Goal: Task Accomplishment & Management: Manage account settings

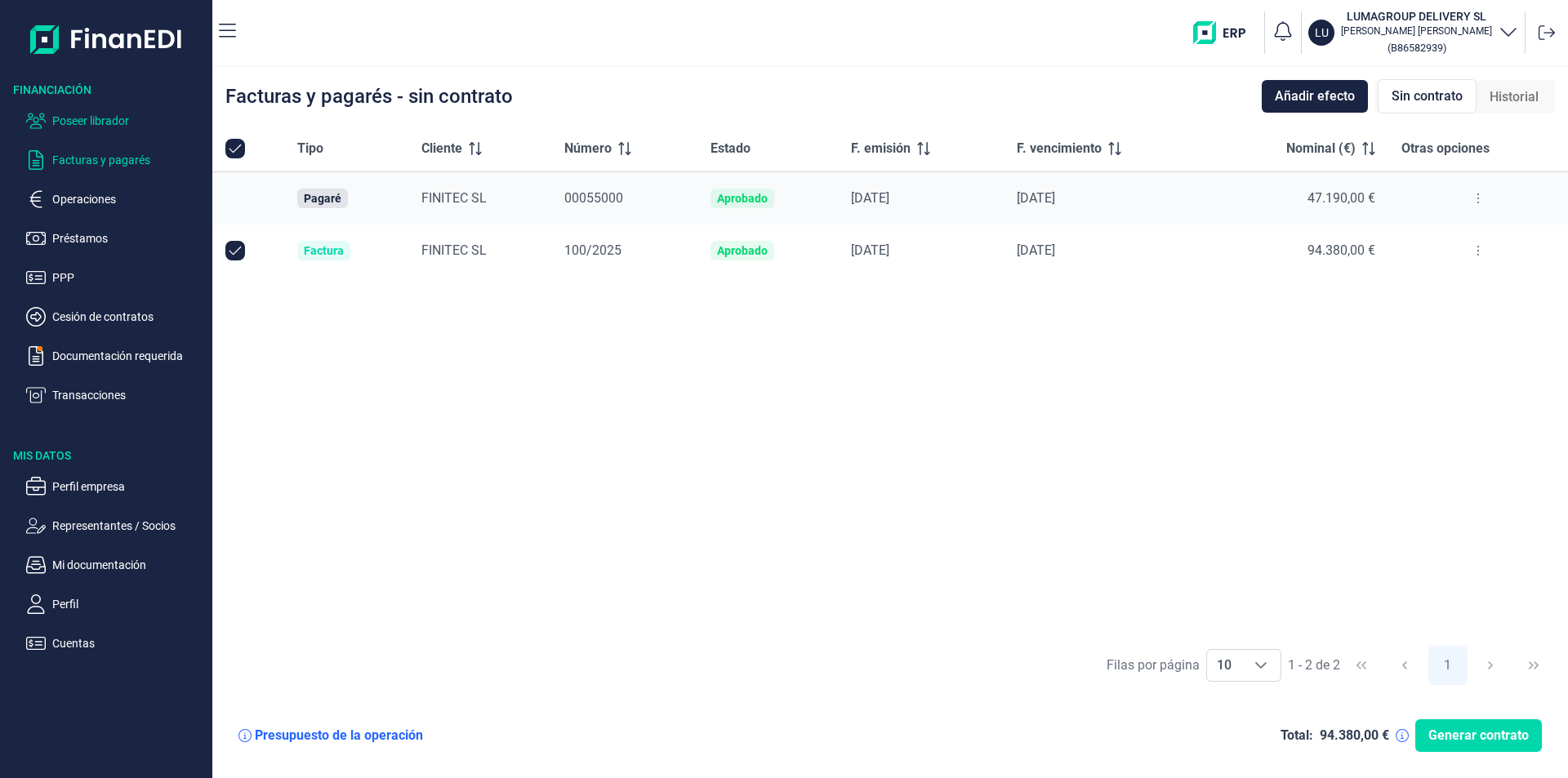
click at [119, 115] on p "Poseer librador" at bounding box center [129, 121] width 153 height 20
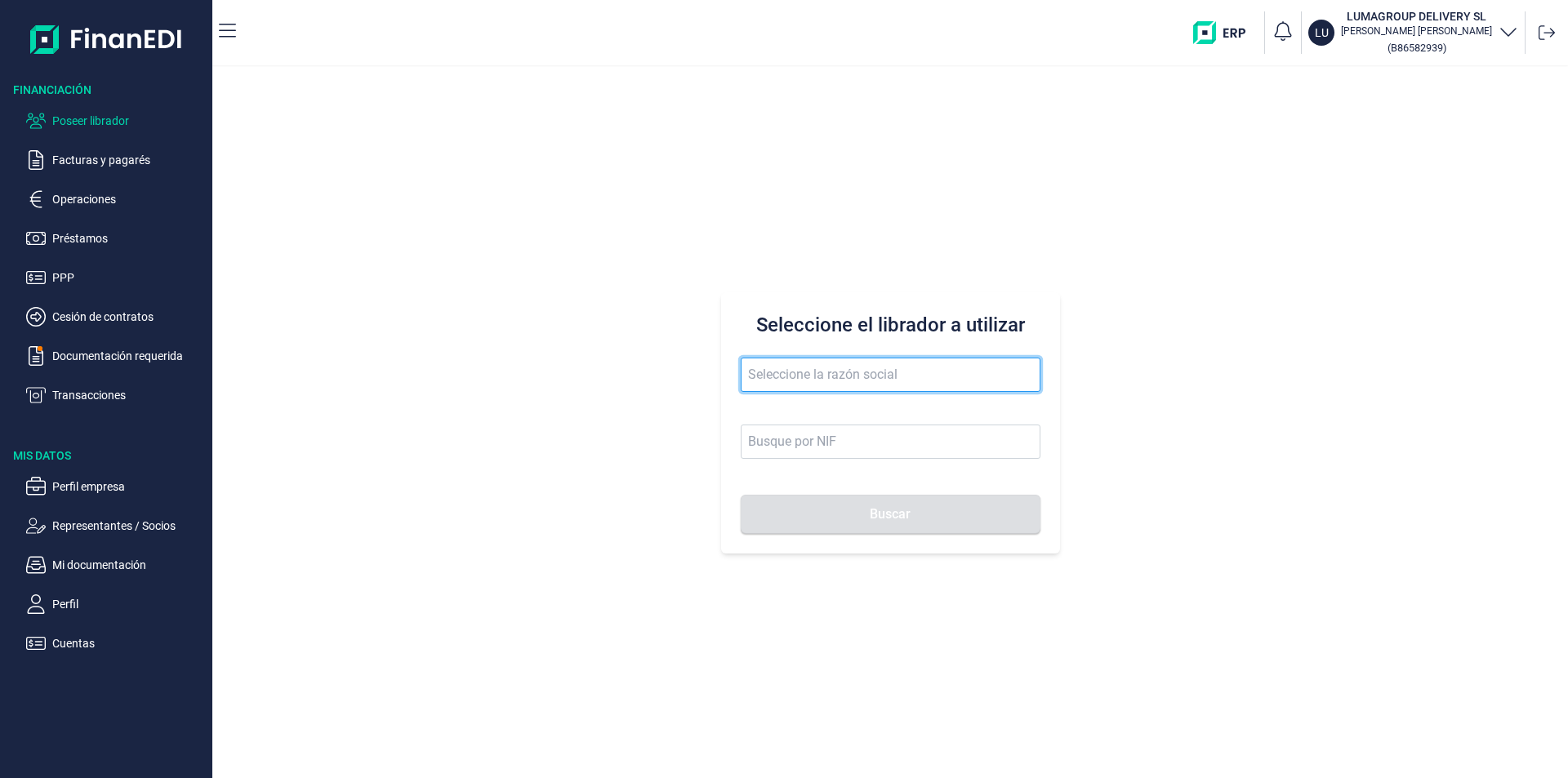
click at [754, 371] on input "text" at bounding box center [891, 375] width 300 height 35
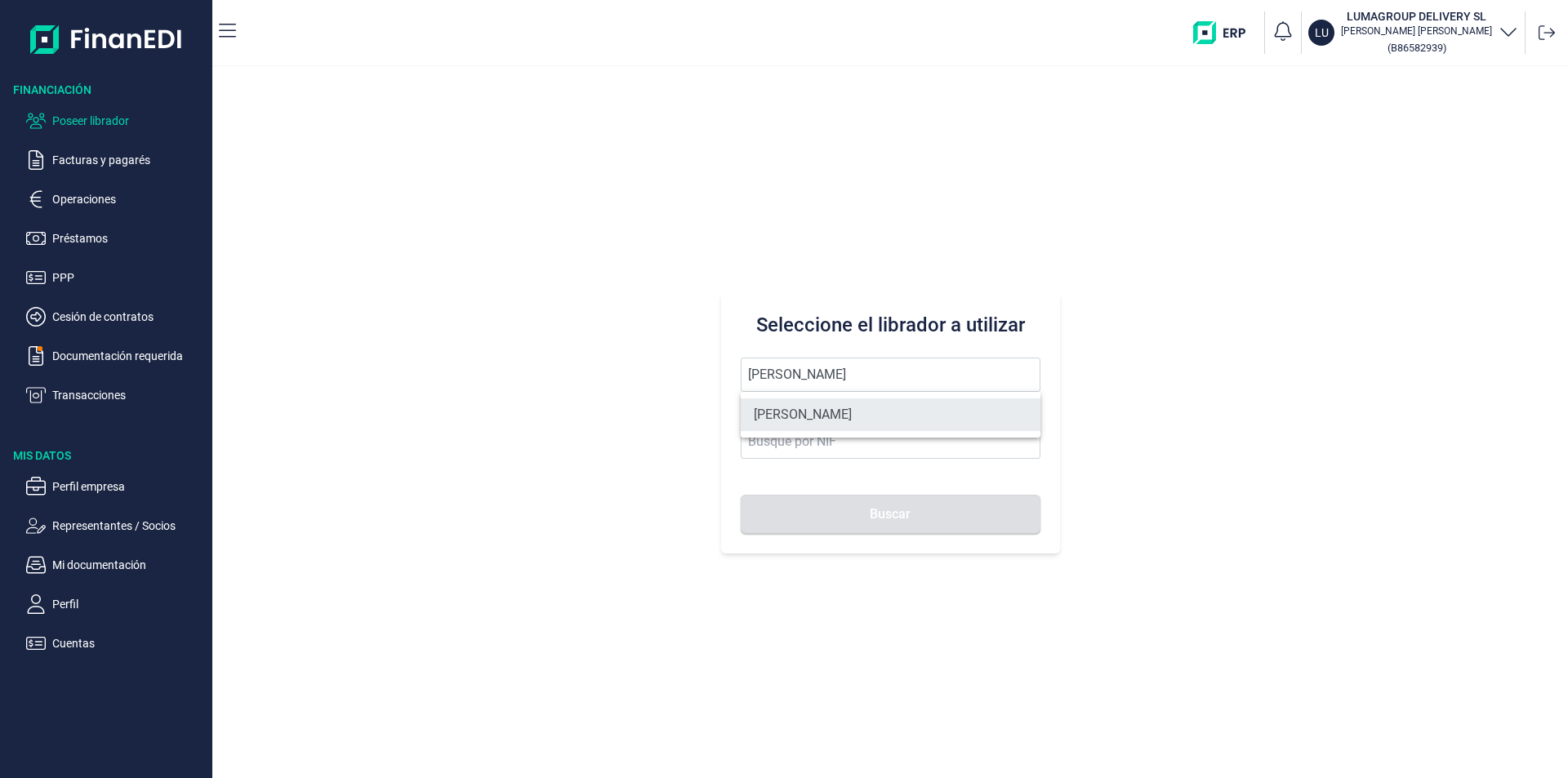
click at [839, 413] on li "[PERSON_NAME]" at bounding box center [891, 415] width 300 height 33
type input "[PERSON_NAME]"
type input "60520338R"
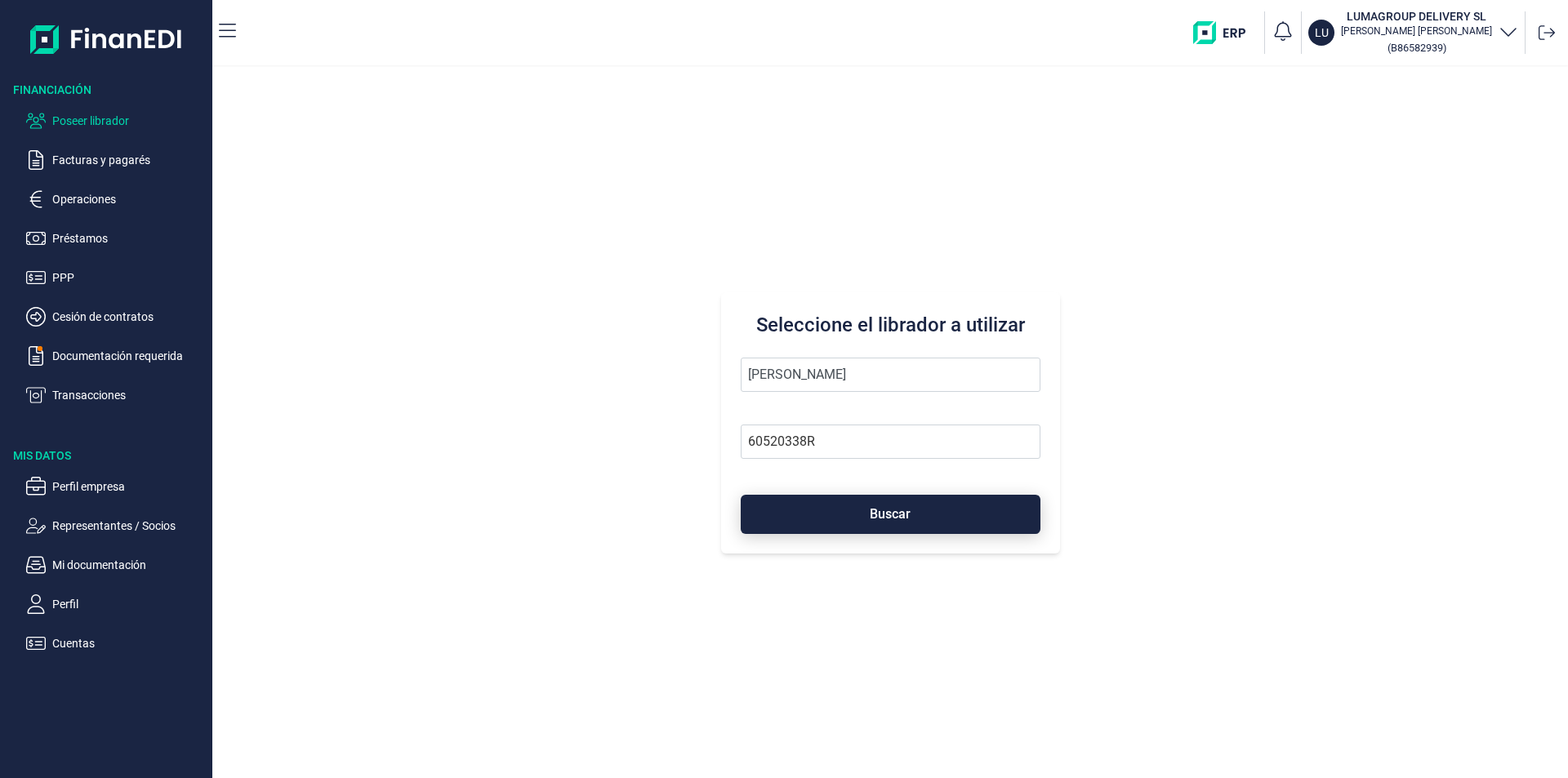
click at [860, 518] on button "Buscar" at bounding box center [891, 514] width 300 height 40
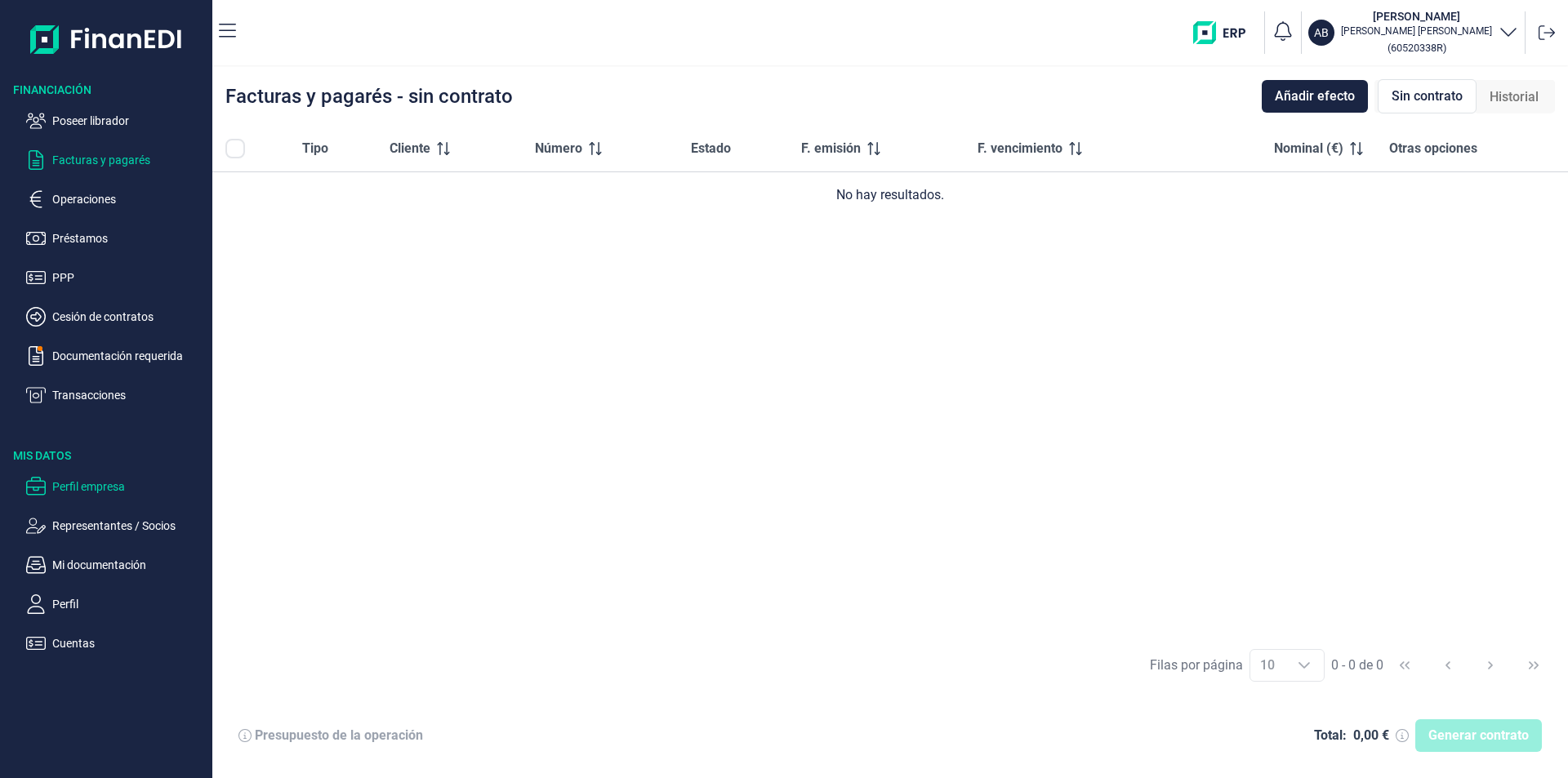
click at [87, 487] on p "Perfil empresa" at bounding box center [129, 487] width 153 height 20
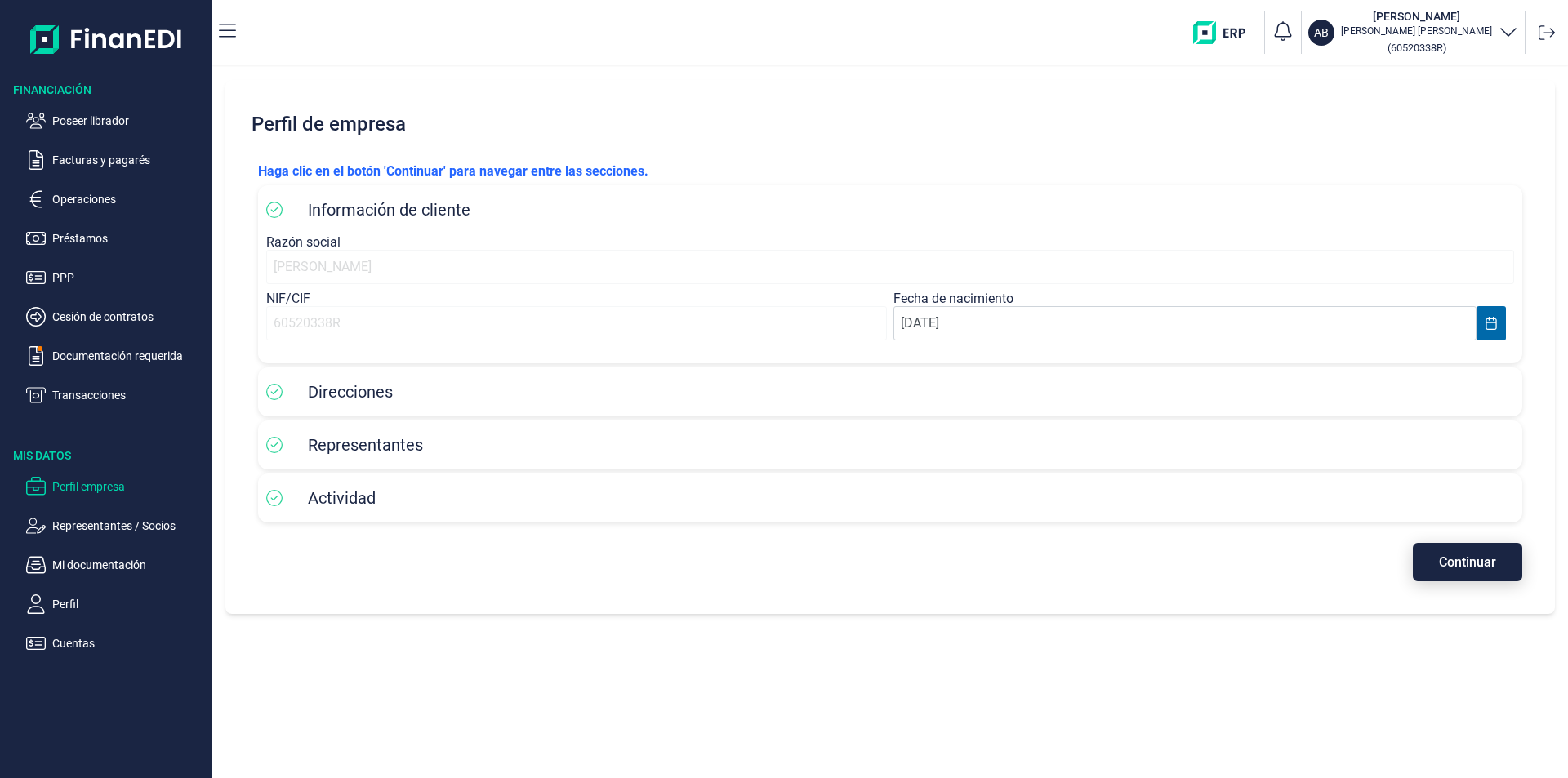
click at [1458, 566] on span "Continuar" at bounding box center [1467, 562] width 57 height 12
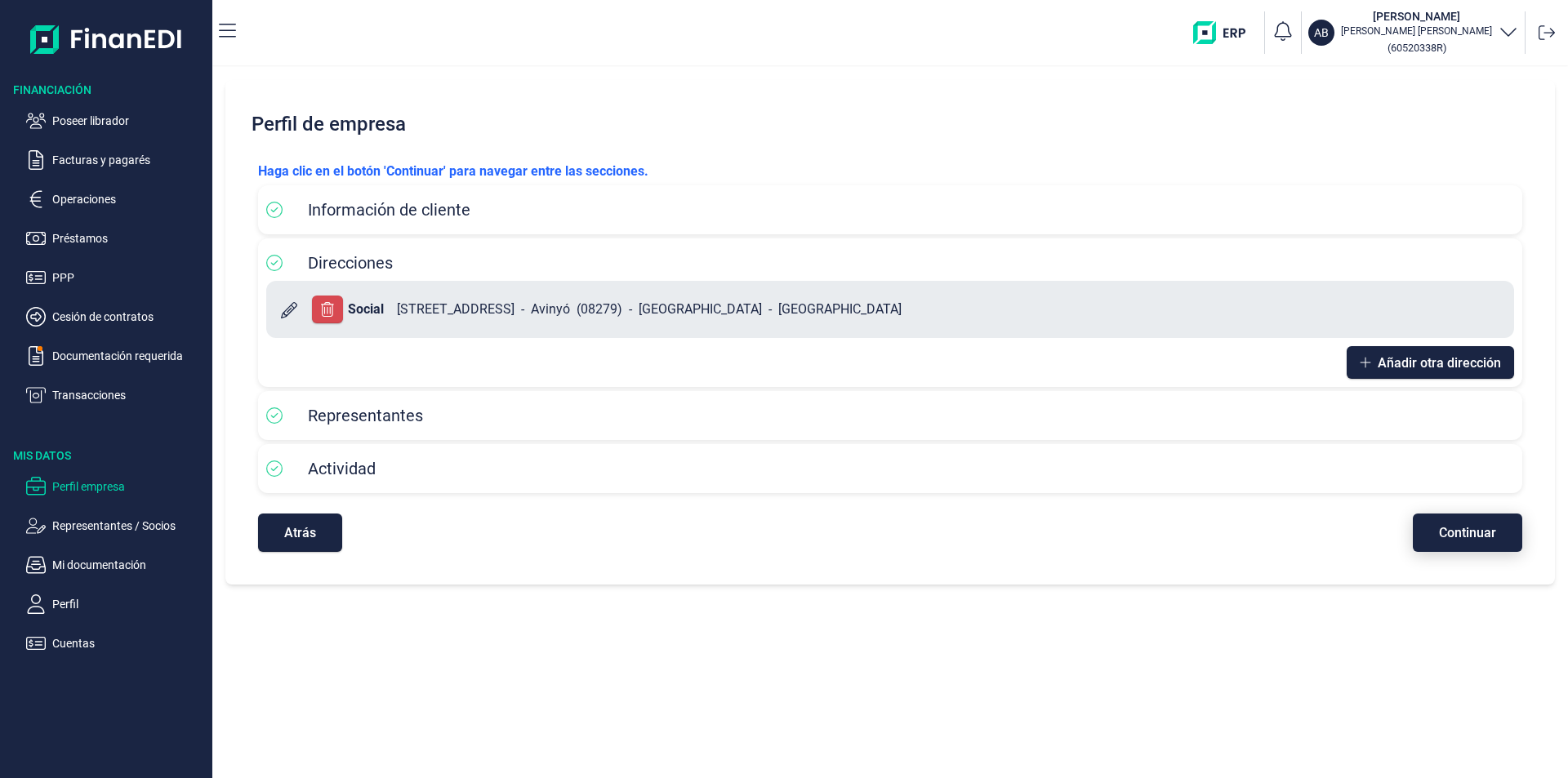
click at [1455, 537] on span "Continuar" at bounding box center [1467, 532] width 57 height 12
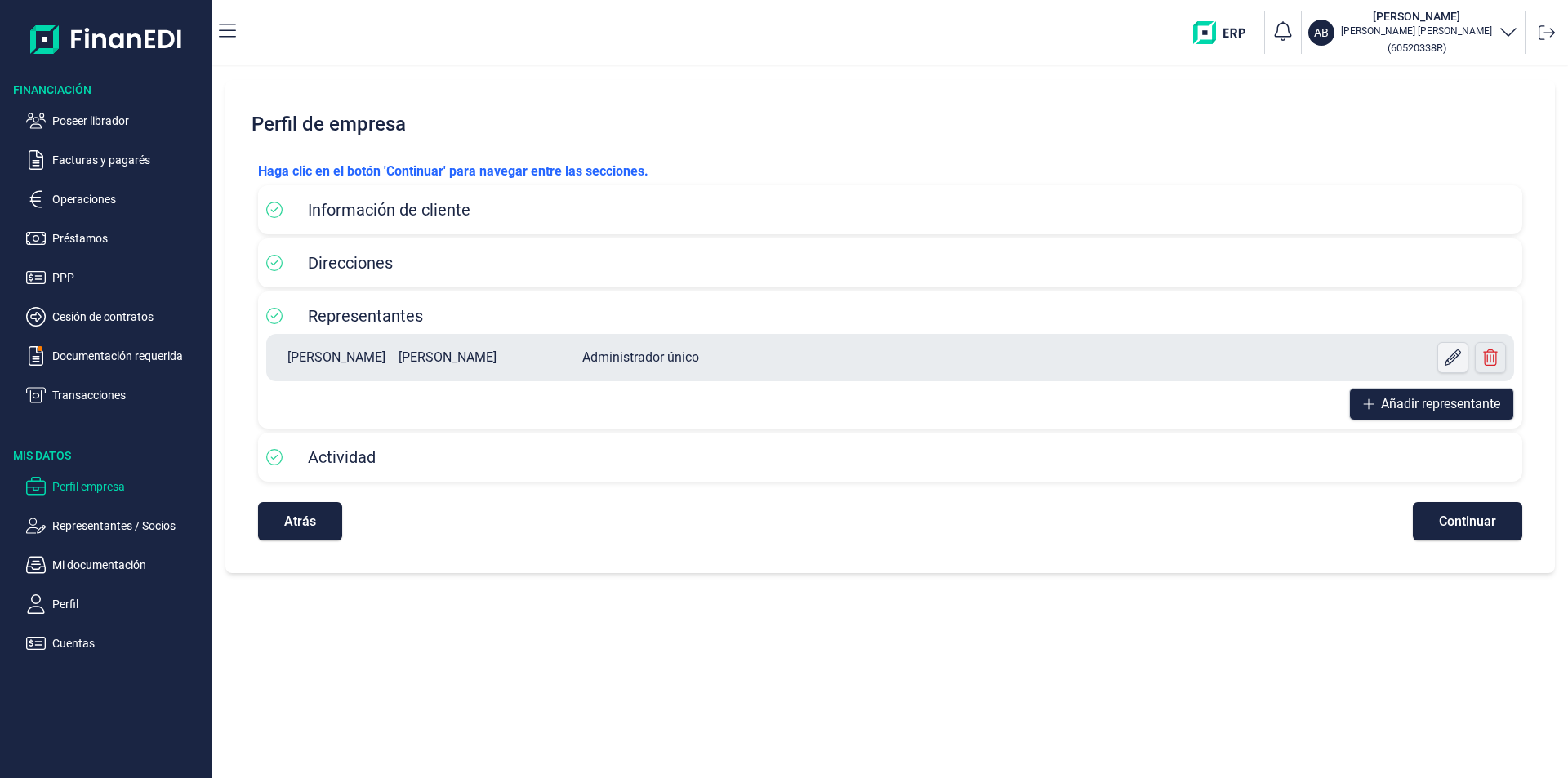
click at [1454, 358] on icon at bounding box center [1453, 358] width 16 height 16
select select "ES"
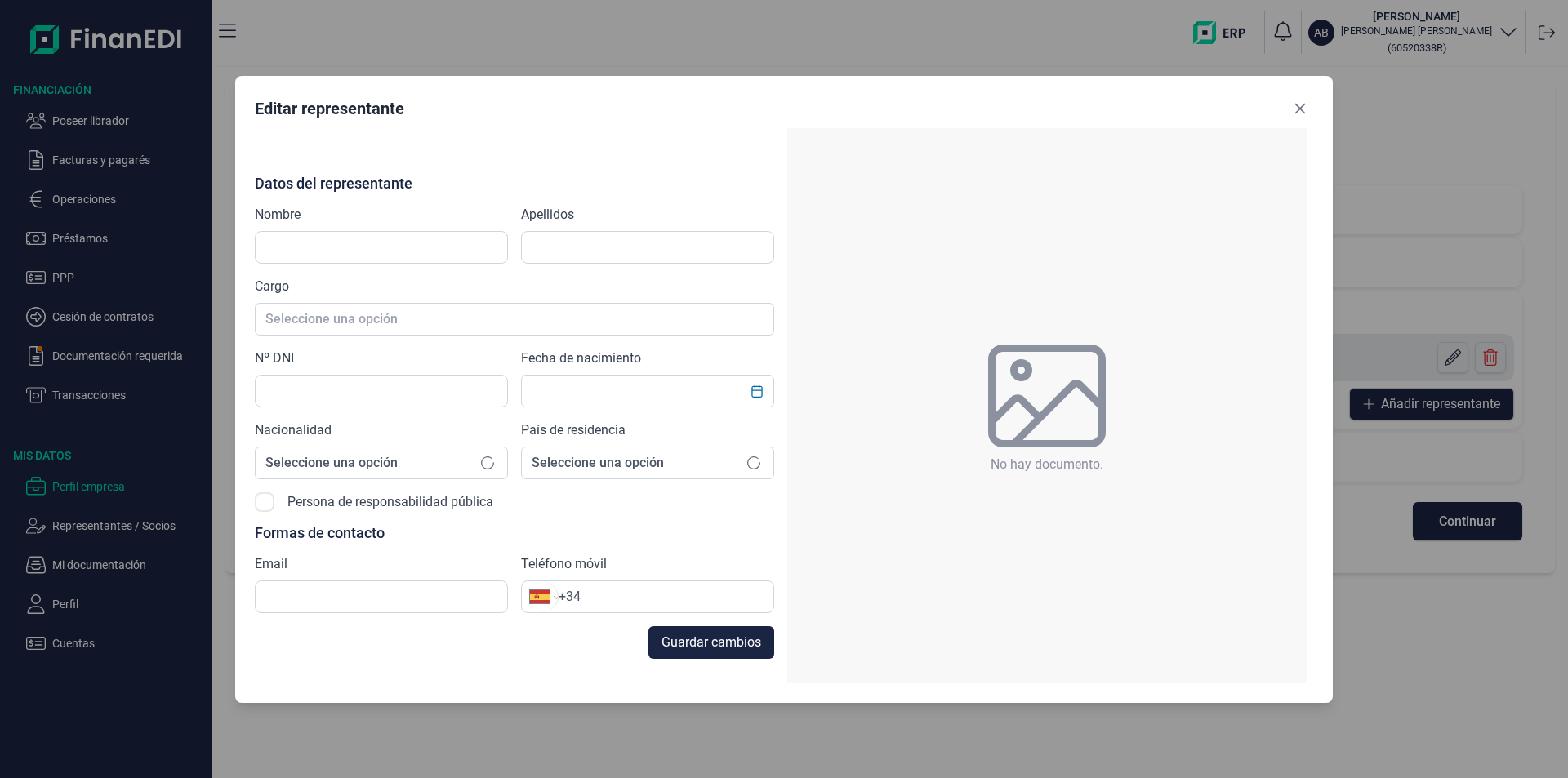
type input "[PERSON_NAME]"
type input "60520338R"
type input "[EMAIL_ADDRESS][DOMAIN_NAME]"
type input "[PHONE_NUMBER]"
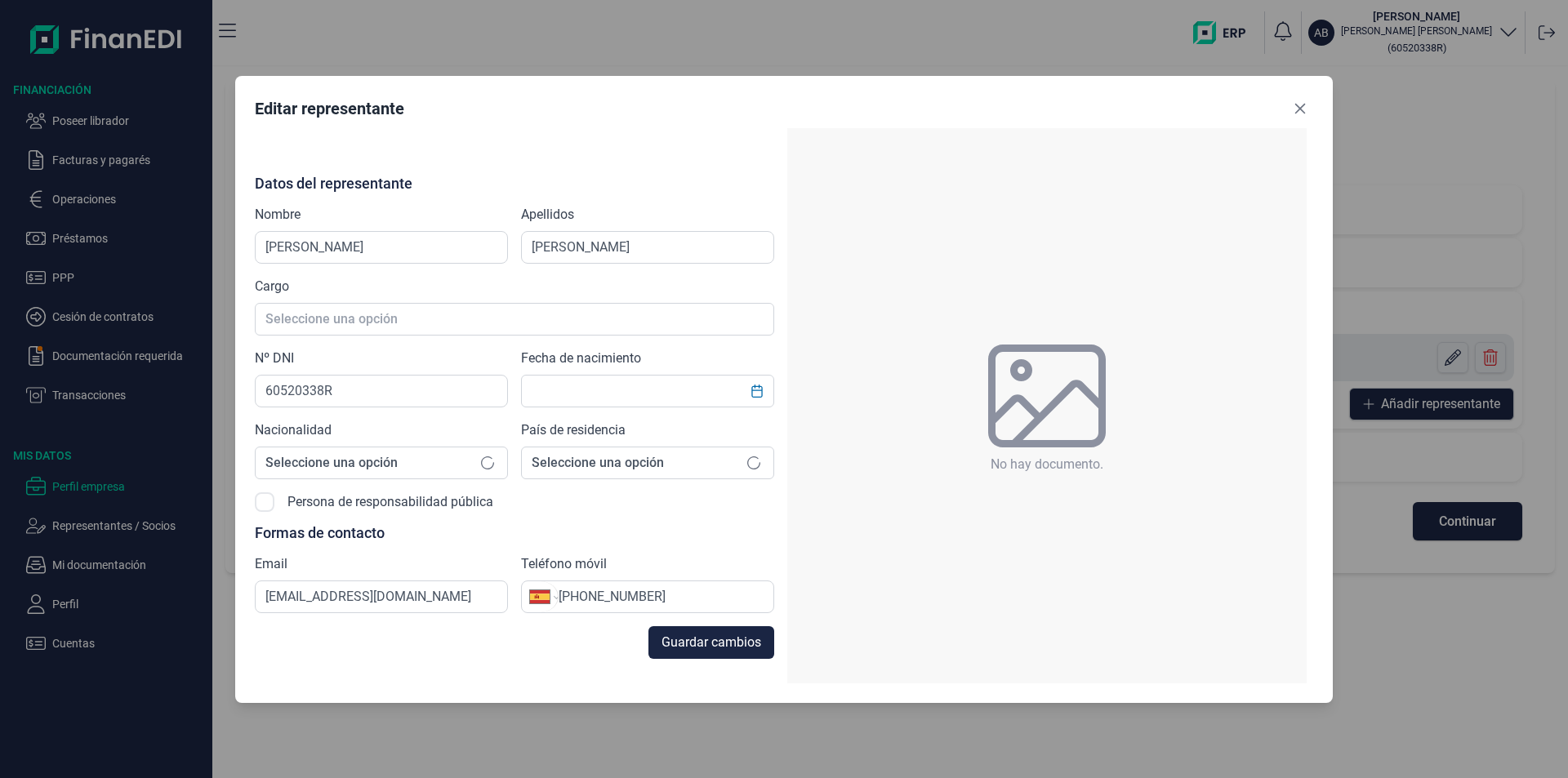
type input "[DATE]"
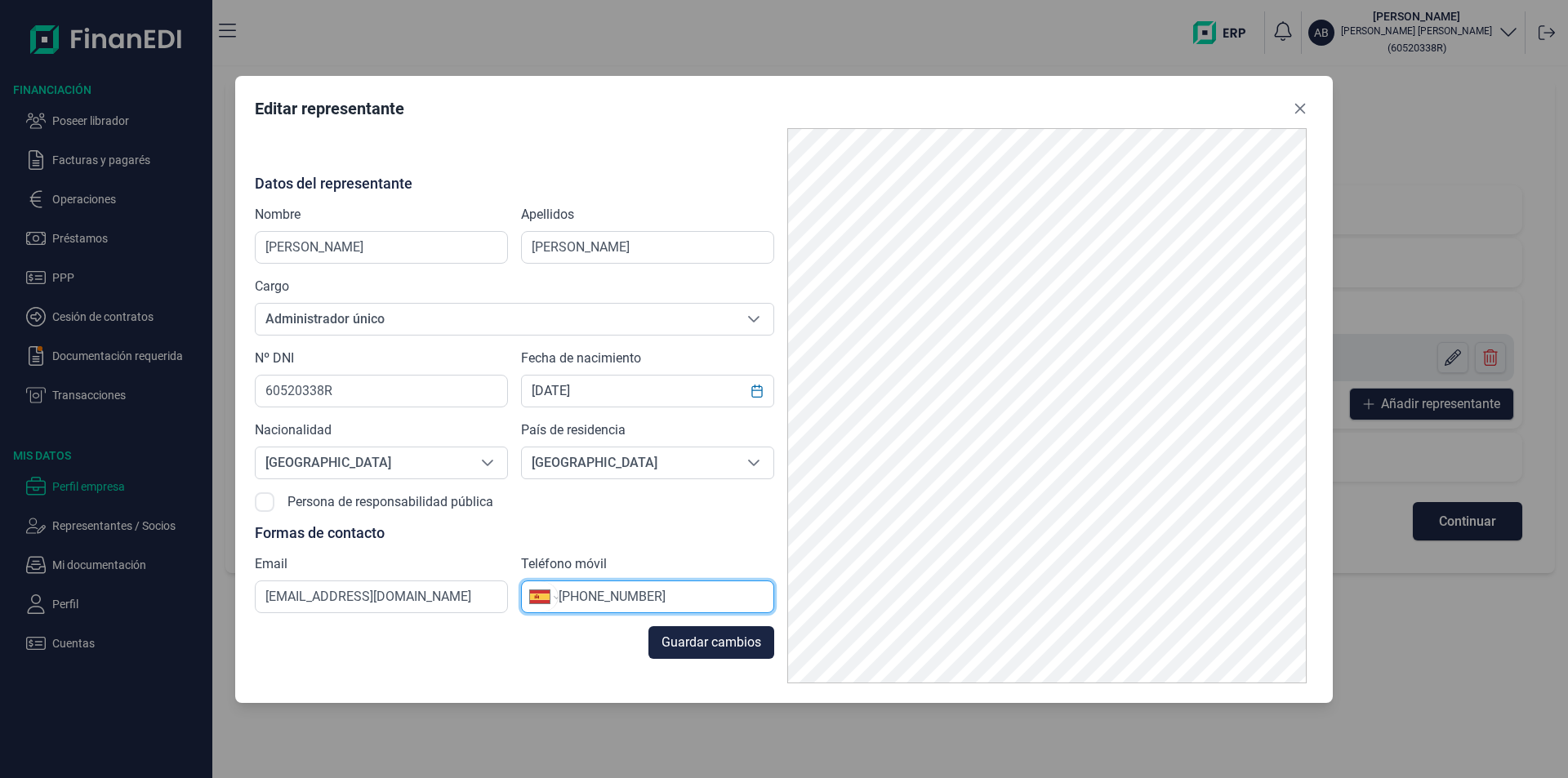
drag, startPoint x: 666, startPoint y: 595, endPoint x: 587, endPoint y: 592, distance: 79.1
click at [587, 592] on input "[PHONE_NUMBER]" at bounding box center [666, 597] width 215 height 20
click at [1307, 111] on button "Close" at bounding box center [1300, 109] width 26 height 26
